Goal: Task Accomplishment & Management: Manage account settings

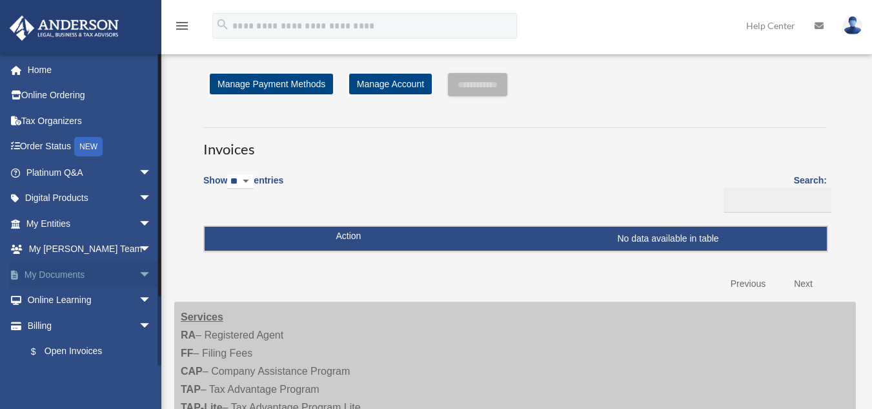
click at [68, 275] on link "My Documents arrow_drop_down" at bounding box center [90, 274] width 162 height 26
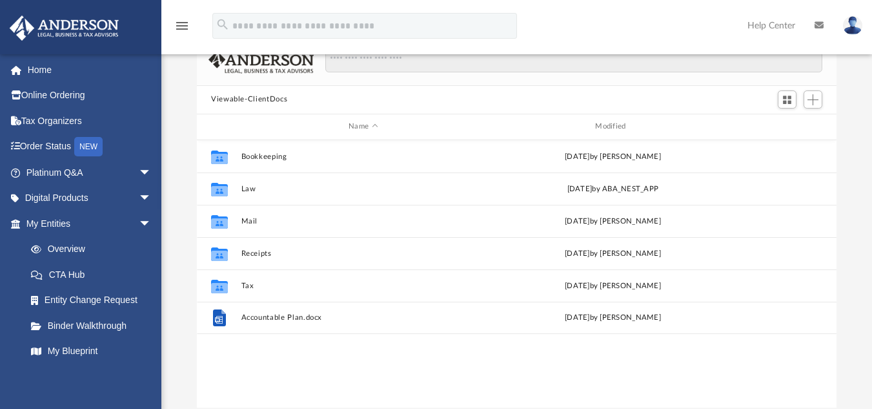
scroll to position [83, 0]
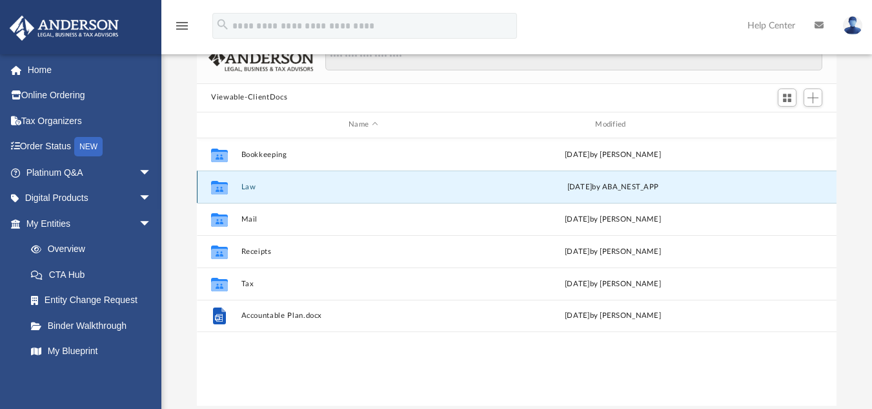
click at [251, 187] on button "Law" at bounding box center [363, 186] width 244 height 8
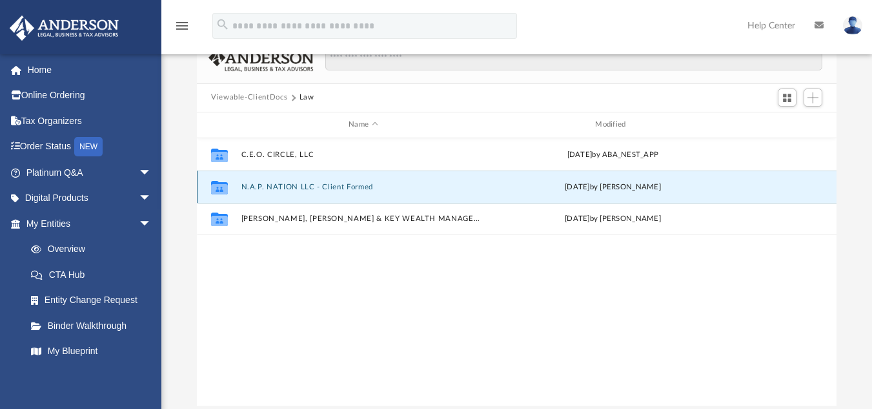
click at [251, 187] on button "N.A.P. NATION LLC - Client Formed" at bounding box center [363, 186] width 244 height 8
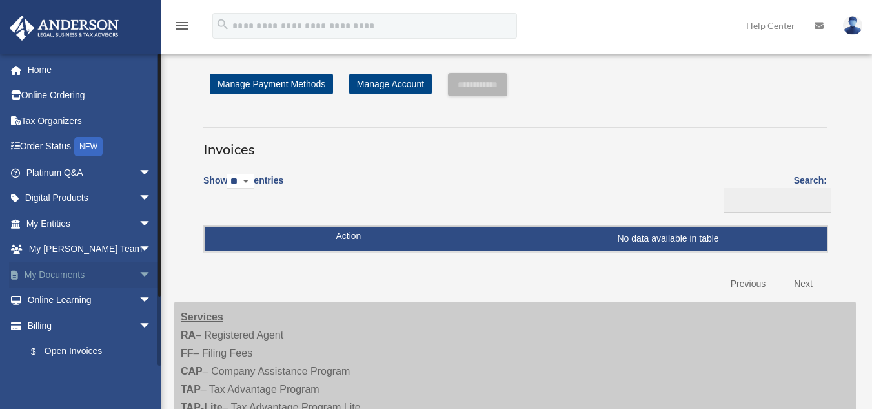
click at [64, 274] on link "My Documents arrow_drop_down" at bounding box center [90, 274] width 162 height 26
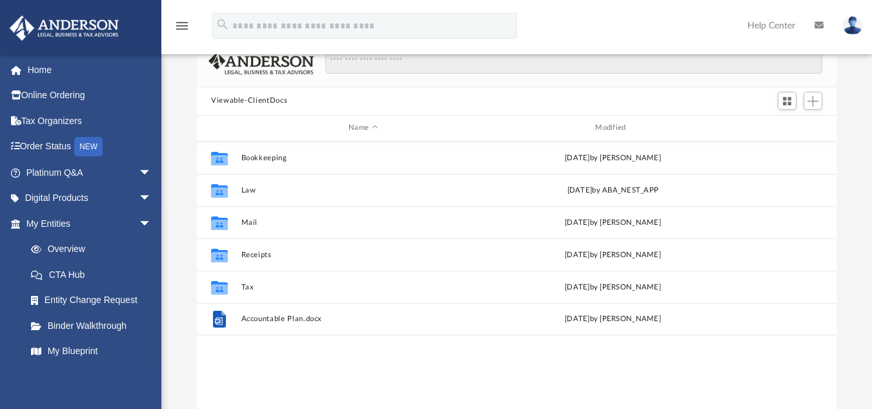
scroll to position [80, 0]
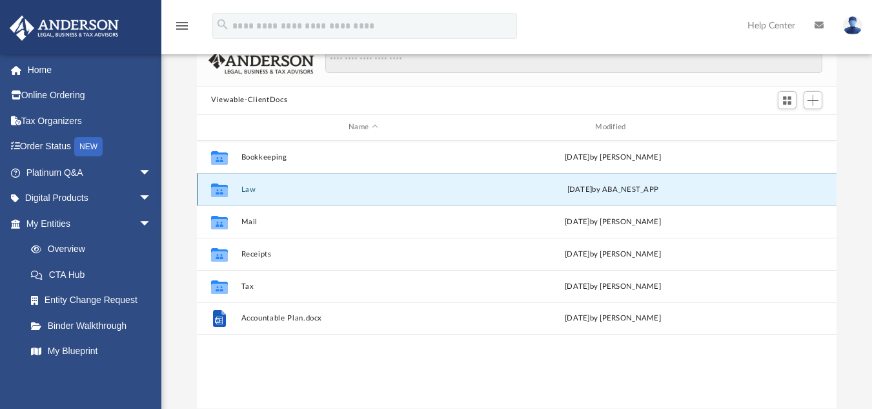
click at [245, 190] on button "Law" at bounding box center [363, 189] width 244 height 8
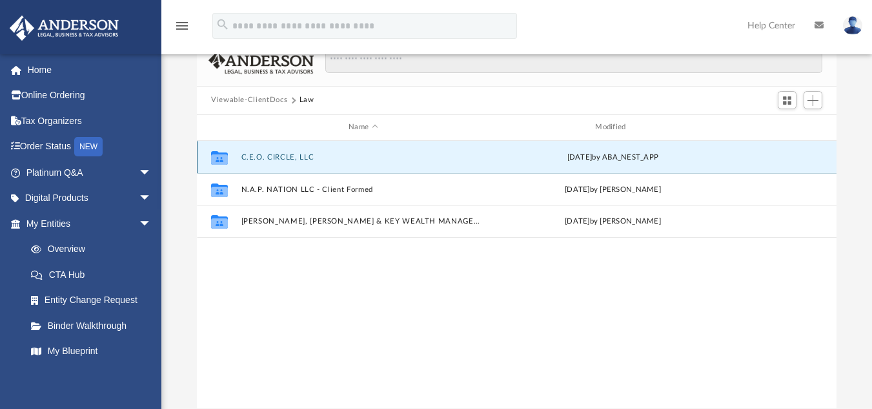
click at [279, 156] on button "C.E.O. CIRCLE, LLC" at bounding box center [363, 156] width 244 height 8
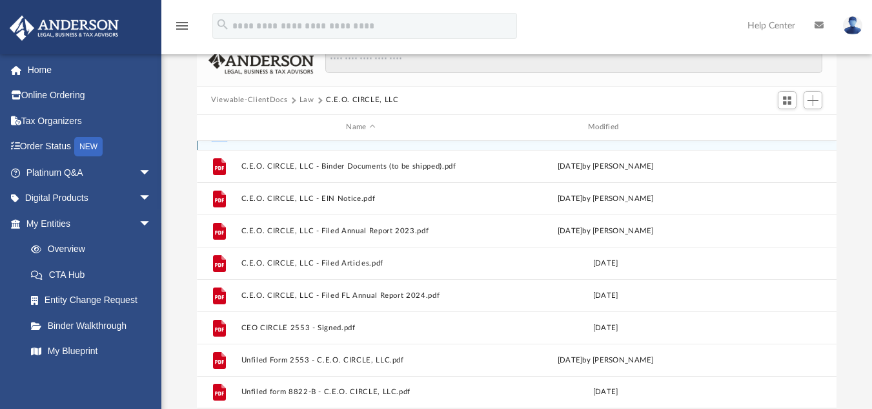
scroll to position [0, 0]
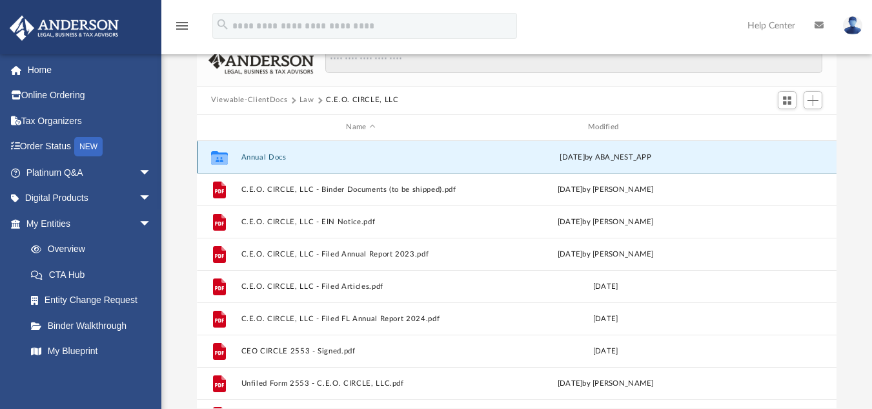
click at [268, 155] on button "Annual Docs" at bounding box center [360, 156] width 239 height 8
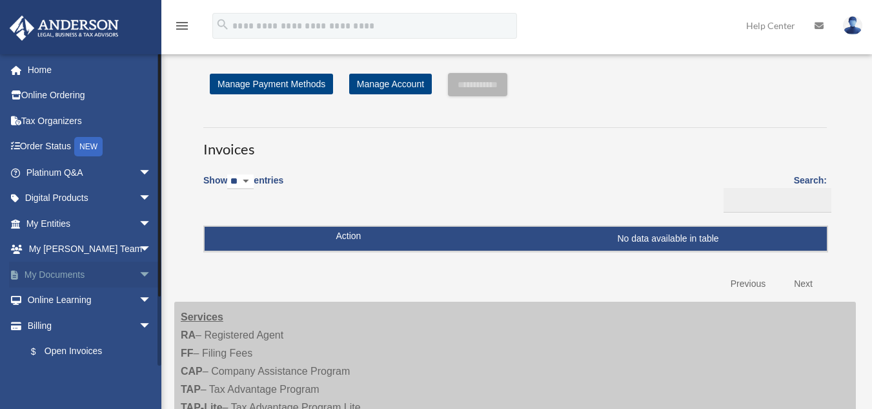
click at [72, 275] on link "My Documents arrow_drop_down" at bounding box center [90, 274] width 162 height 26
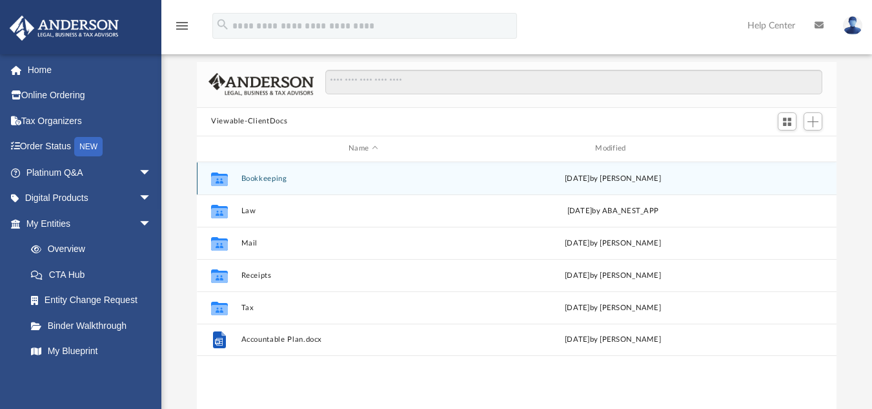
scroll to position [62, 0]
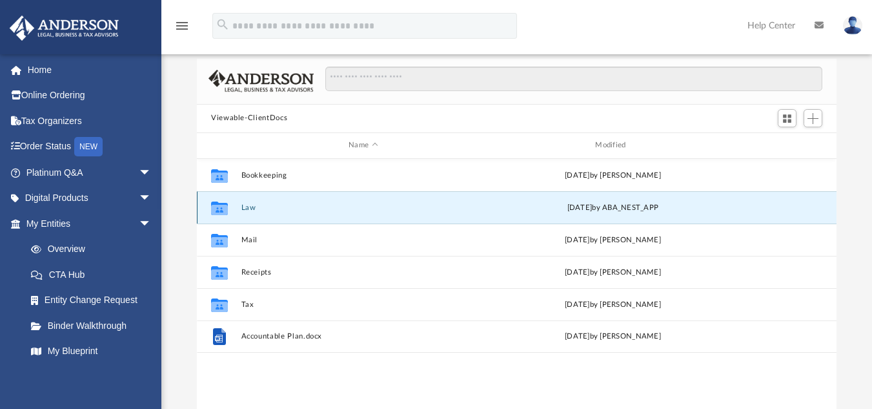
click at [250, 206] on button "Law" at bounding box center [363, 207] width 244 height 8
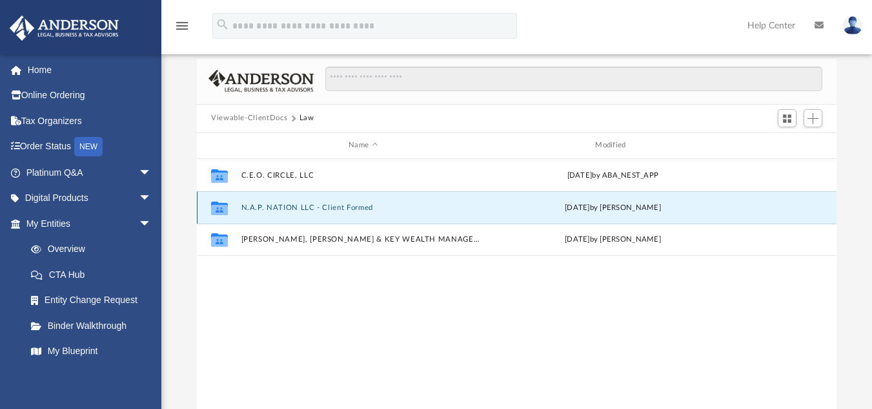
click at [282, 207] on button "N.A.P. NATION LLC - Client Formed" at bounding box center [363, 207] width 244 height 8
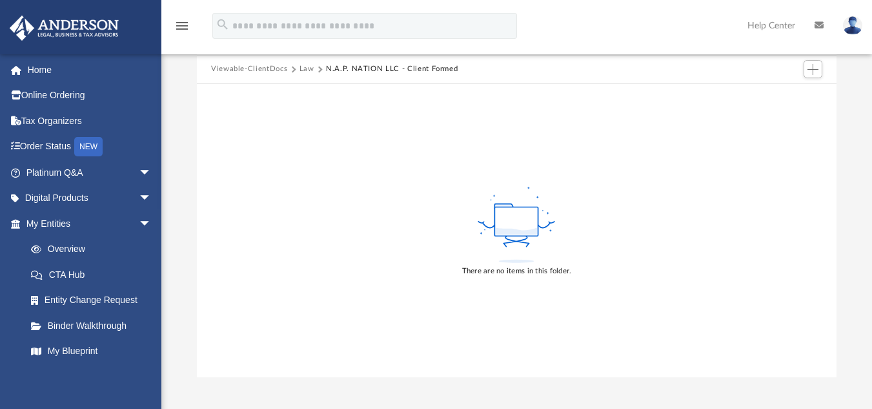
scroll to position [122, 0]
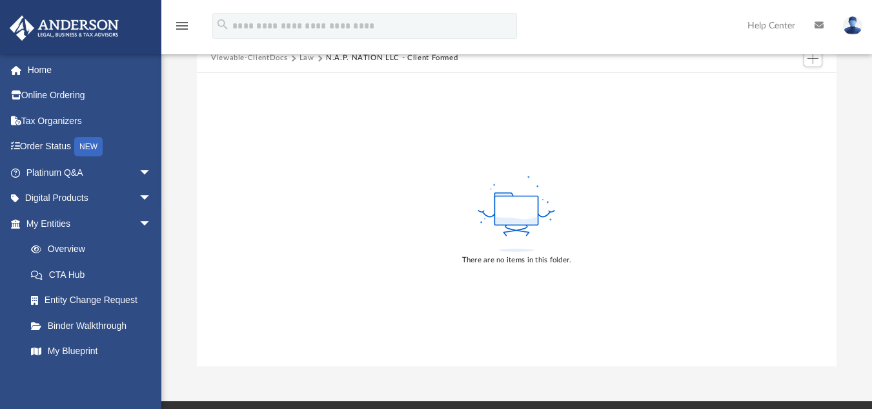
click at [505, 233] on icon at bounding box center [515, 227] width 23 height 15
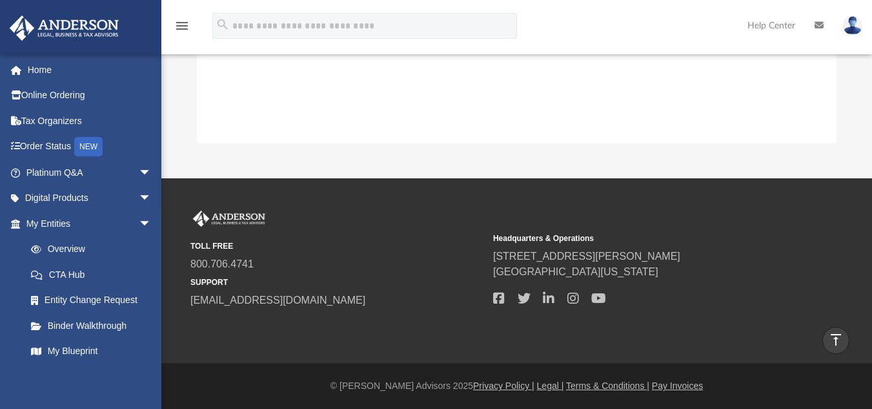
scroll to position [0, 0]
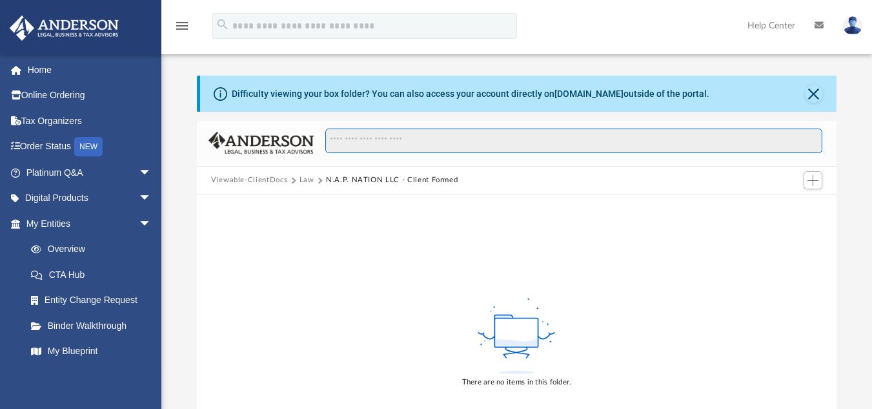
click at [410, 139] on input "Search files and folders" at bounding box center [573, 140] width 497 height 25
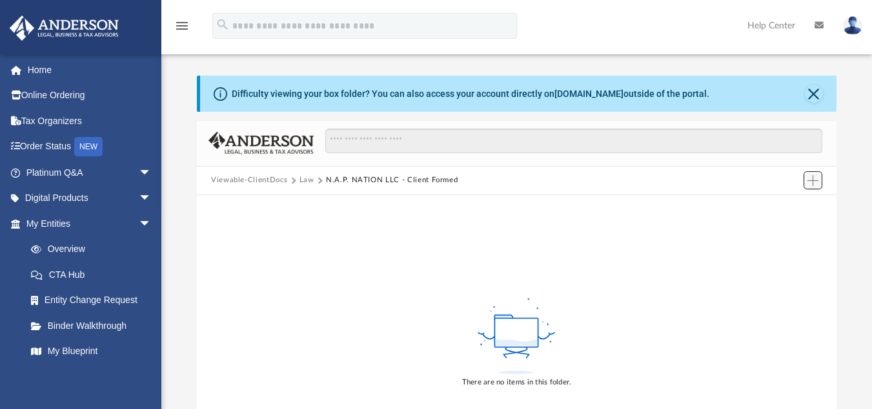
click at [813, 179] on span "Add" at bounding box center [812, 180] width 11 height 11
click at [791, 207] on li "Upload" at bounding box center [794, 206] width 41 height 14
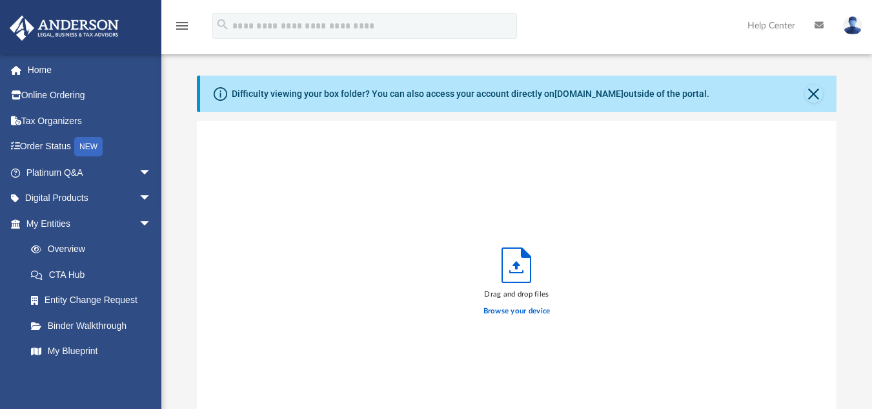
scroll to position [318, 630]
click at [523, 308] on label "Browse your device" at bounding box center [516, 311] width 67 height 12
click at [0, 0] on input "Browse your device" at bounding box center [0, 0] width 0 height 0
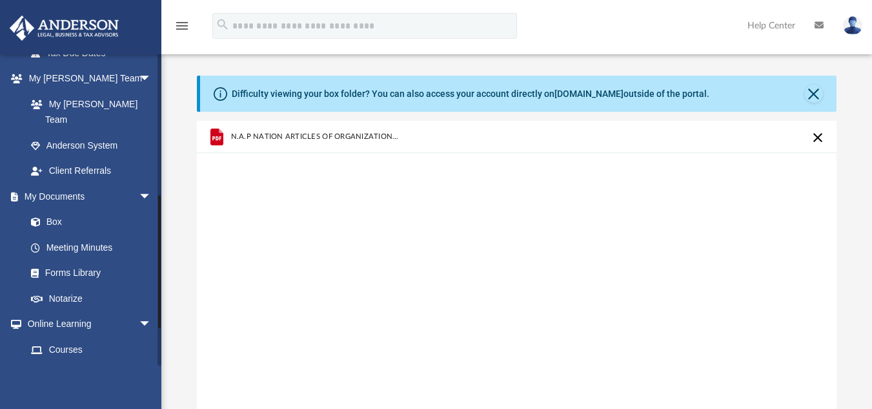
scroll to position [324, 0]
click at [48, 208] on link "Box" at bounding box center [94, 221] width 153 height 26
click at [58, 208] on link "Box" at bounding box center [94, 221] width 153 height 26
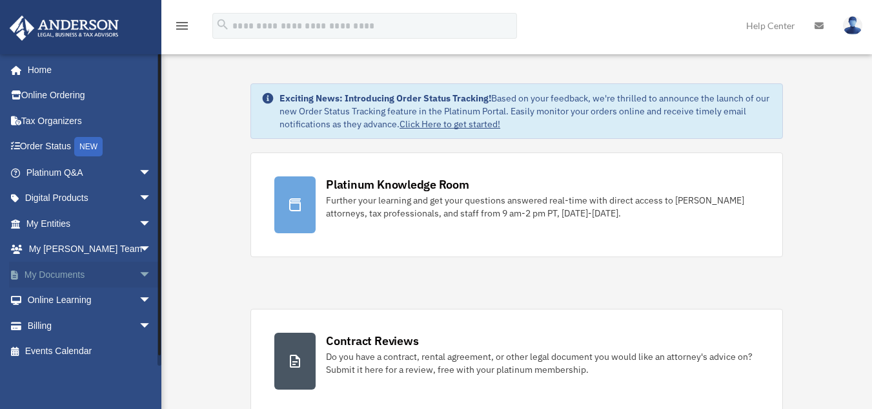
click at [94, 278] on link "My Documents arrow_drop_down" at bounding box center [90, 274] width 162 height 26
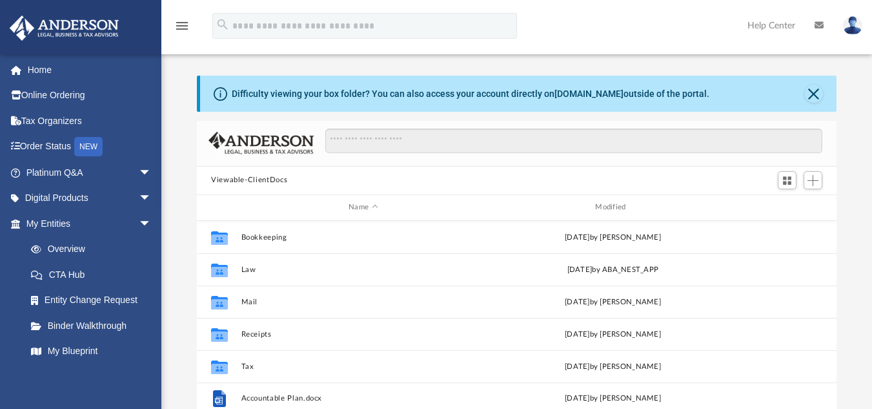
scroll to position [284, 630]
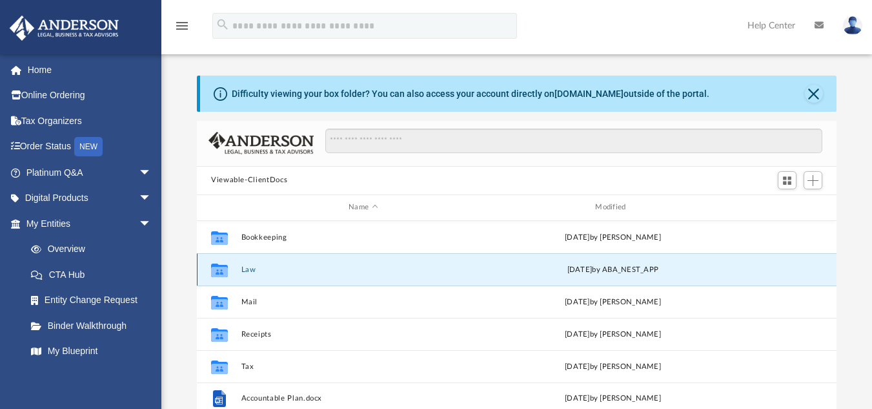
click at [248, 272] on button "Law" at bounding box center [363, 269] width 244 height 8
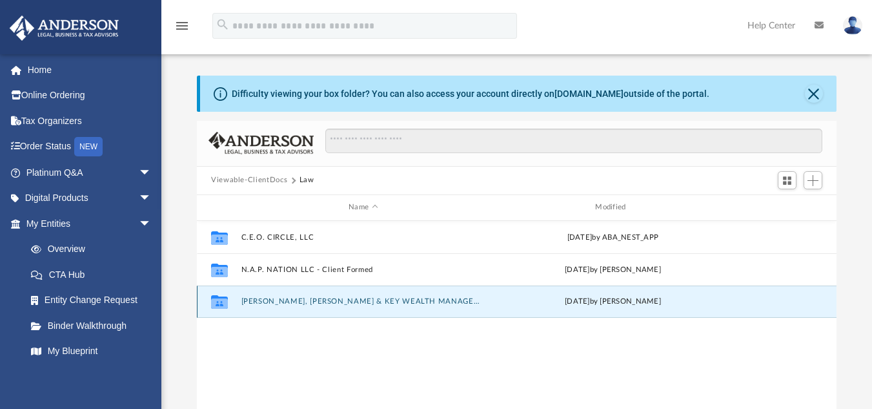
click at [366, 301] on button "[PERSON_NAME], [PERSON_NAME] & KEY WEALTH MANAGEMENT GROUP LLC - Client Formed" at bounding box center [363, 301] width 244 height 8
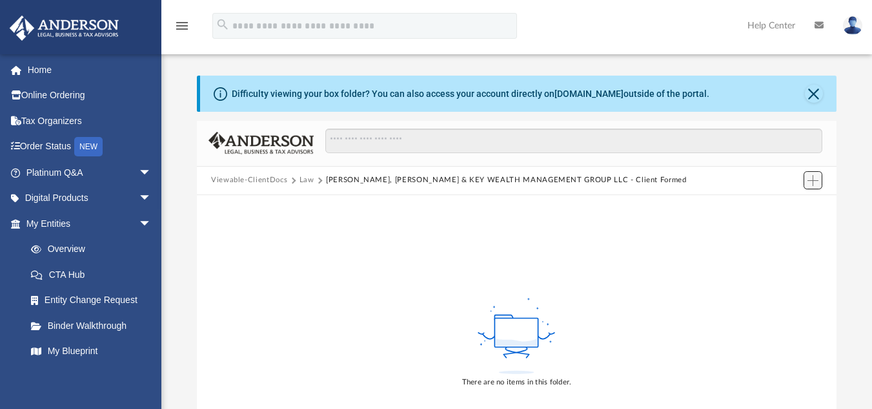
click at [804, 179] on button "Add" at bounding box center [812, 180] width 19 height 18
click at [781, 205] on li "Upload" at bounding box center [794, 206] width 41 height 14
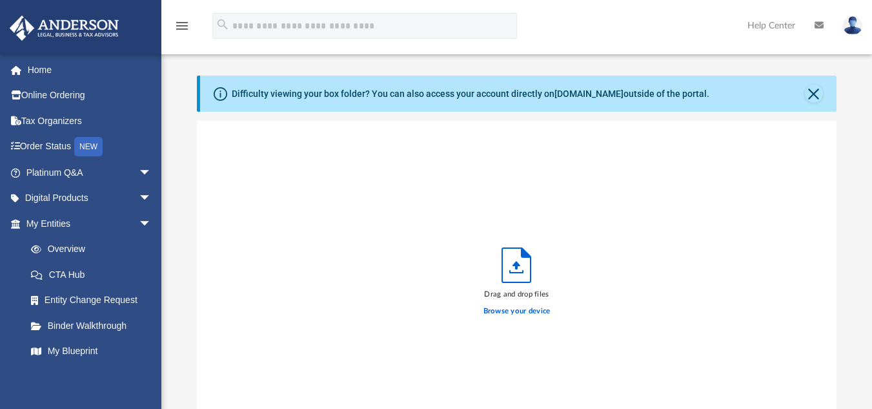
scroll to position [318, 630]
click at [530, 309] on label "Browse your device" at bounding box center [516, 311] width 67 height 12
click at [0, 0] on input "Browse your device" at bounding box center [0, 0] width 0 height 0
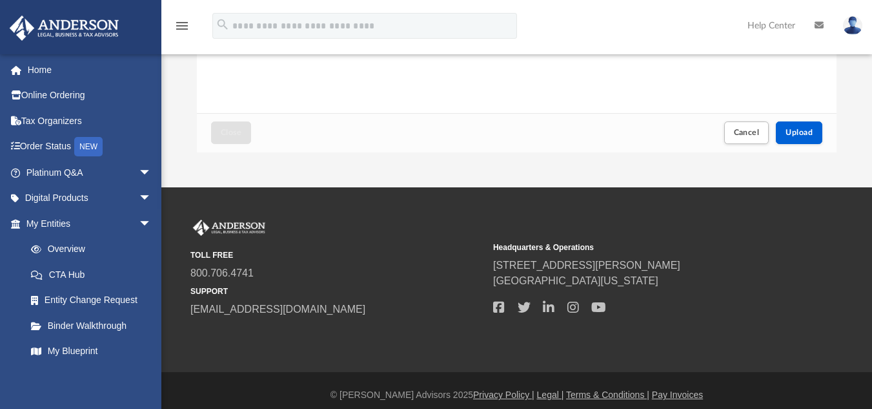
scroll to position [345, 0]
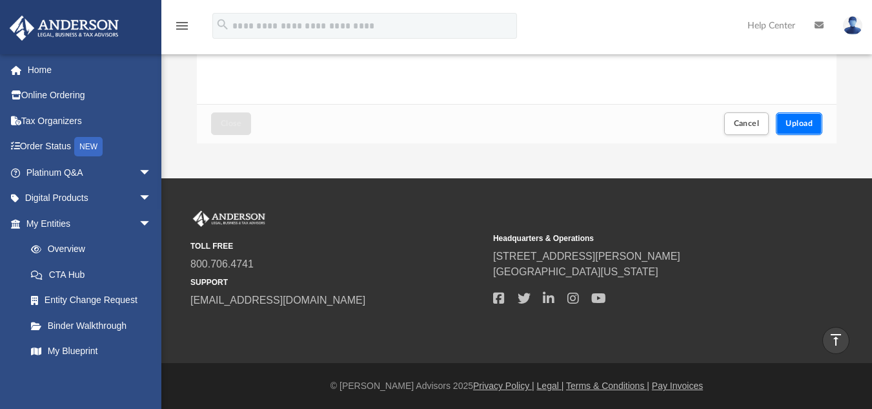
click at [807, 125] on span "Upload" at bounding box center [798, 123] width 27 height 8
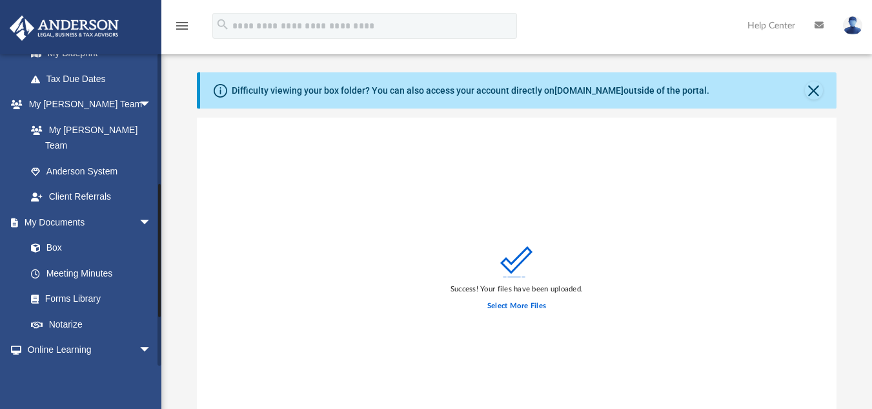
scroll to position [298, 0]
click at [50, 234] on link "Box" at bounding box center [94, 247] width 153 height 26
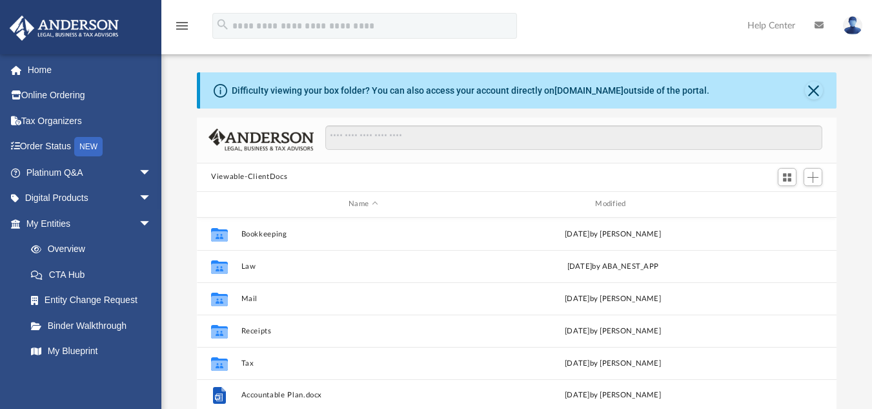
scroll to position [284, 630]
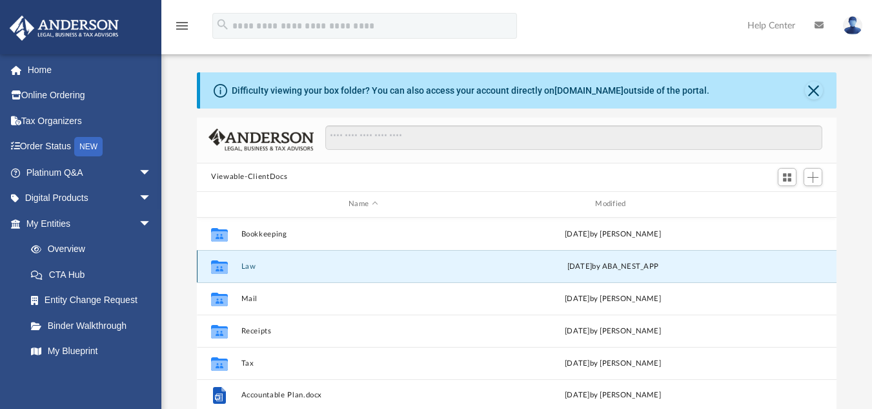
click at [248, 267] on button "Law" at bounding box center [363, 265] width 244 height 8
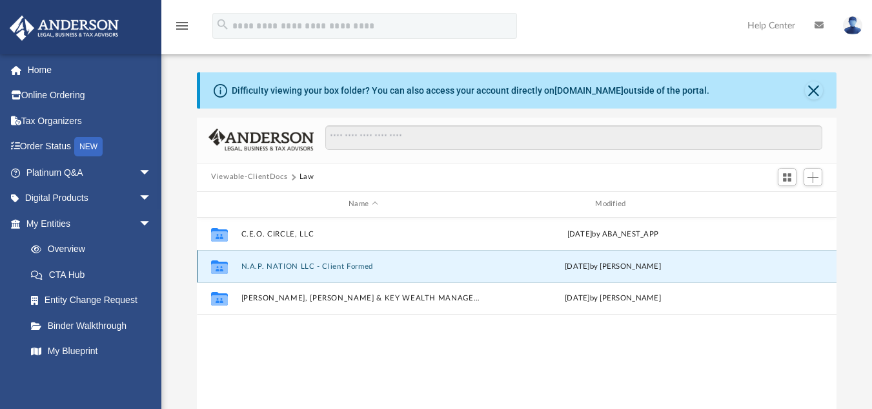
click at [248, 267] on button "N.A.P. NATION LLC - Client Formed" at bounding box center [363, 265] width 244 height 8
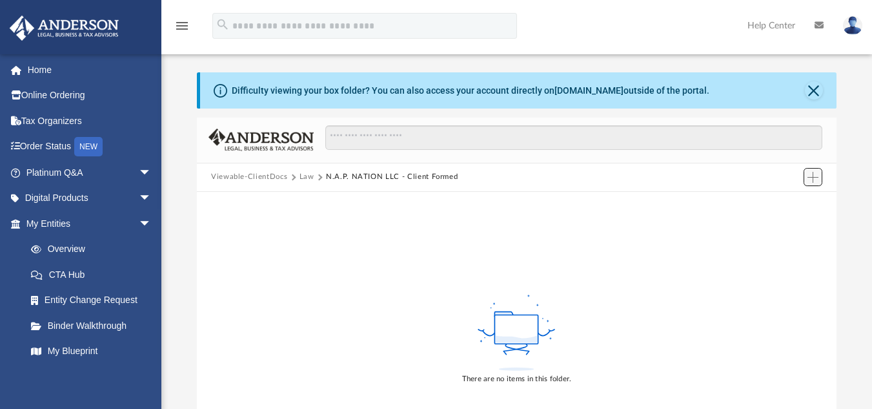
click at [816, 172] on span "Add" at bounding box center [812, 177] width 11 height 11
click at [783, 204] on li "Upload" at bounding box center [794, 203] width 41 height 14
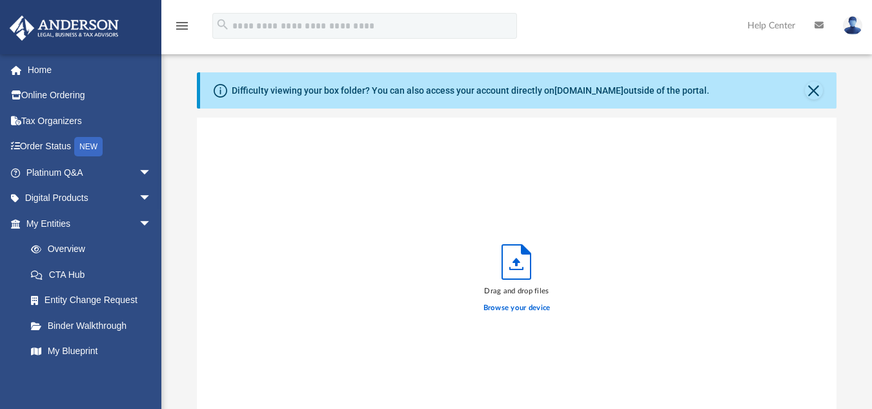
scroll to position [318, 630]
click at [512, 307] on label "Browse your device" at bounding box center [516, 308] width 67 height 12
click at [0, 0] on input "Browse your device" at bounding box center [0, 0] width 0 height 0
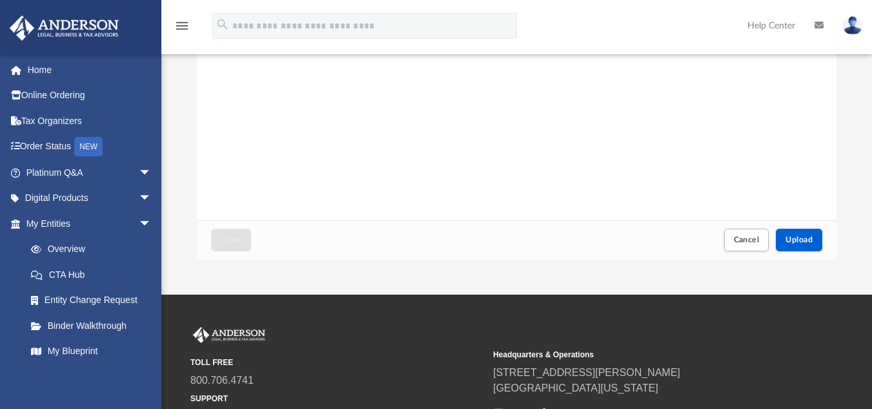
scroll to position [229, 0]
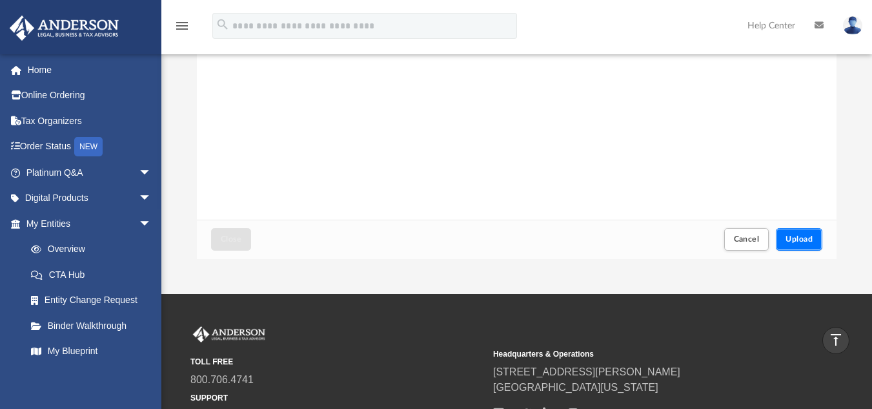
click at [797, 238] on span "Upload" at bounding box center [798, 239] width 27 height 8
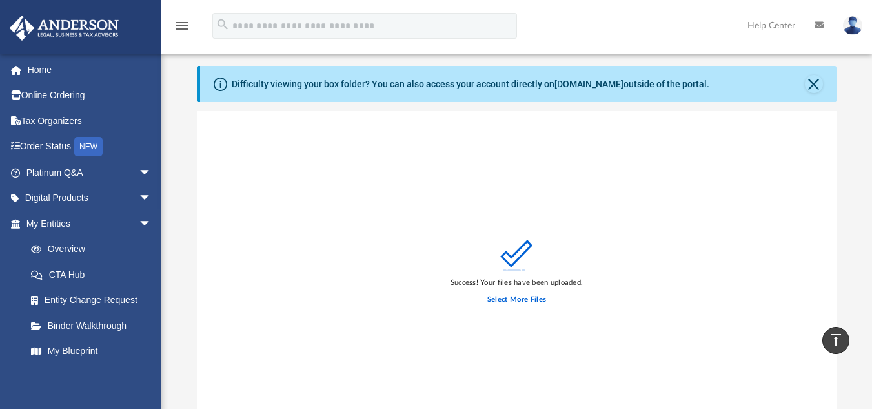
scroll to position [9, 0]
